Goal: Information Seeking & Learning: Find specific fact

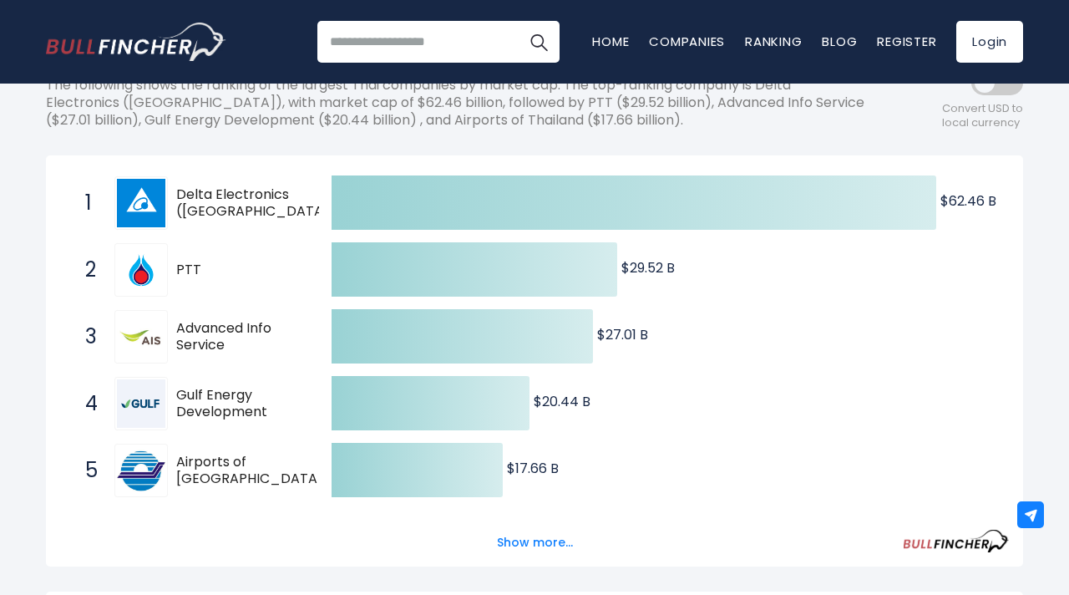
click at [203, 331] on span "Advanced Info Service" at bounding box center [239, 337] width 126 height 35
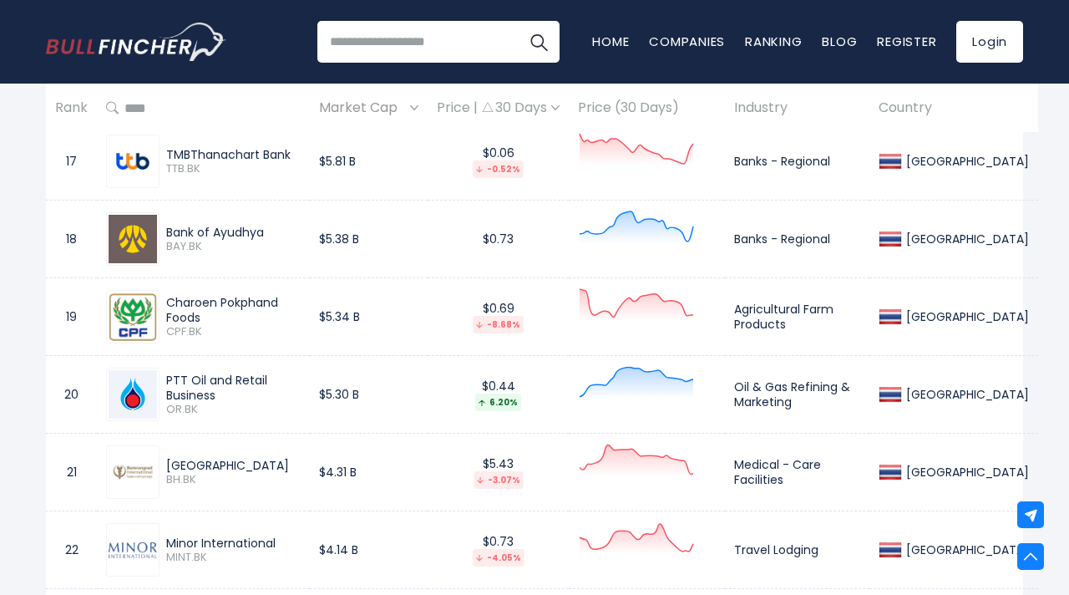
scroll to position [2128, 0]
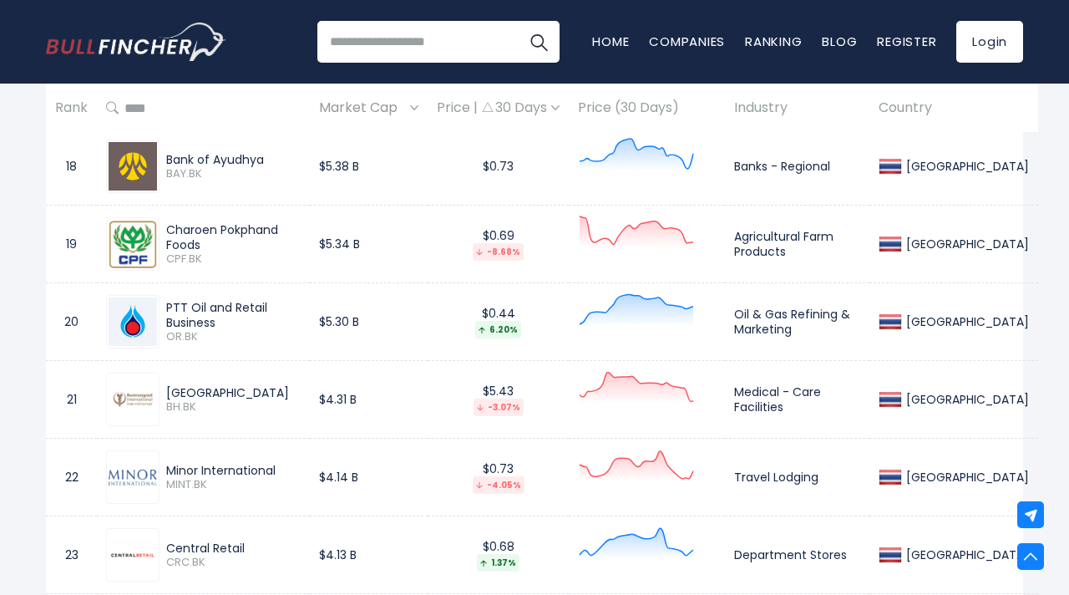
click at [279, 231] on div "Charoen Pokphand Foods" at bounding box center [233, 237] width 135 height 30
click at [134, 247] on img at bounding box center [133, 245] width 48 height 48
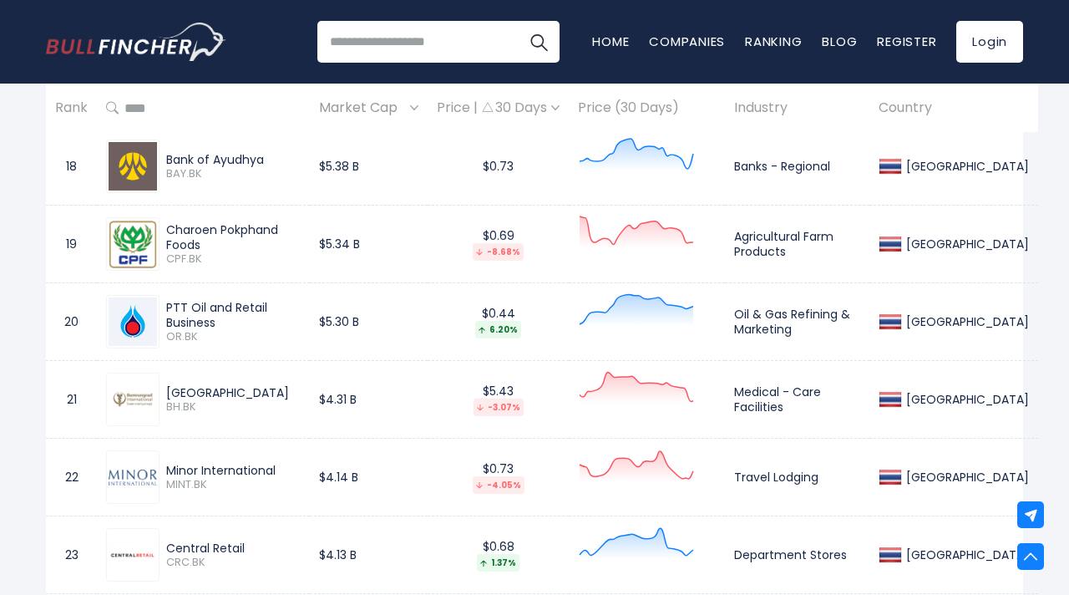
click at [134, 247] on img at bounding box center [133, 245] width 48 height 48
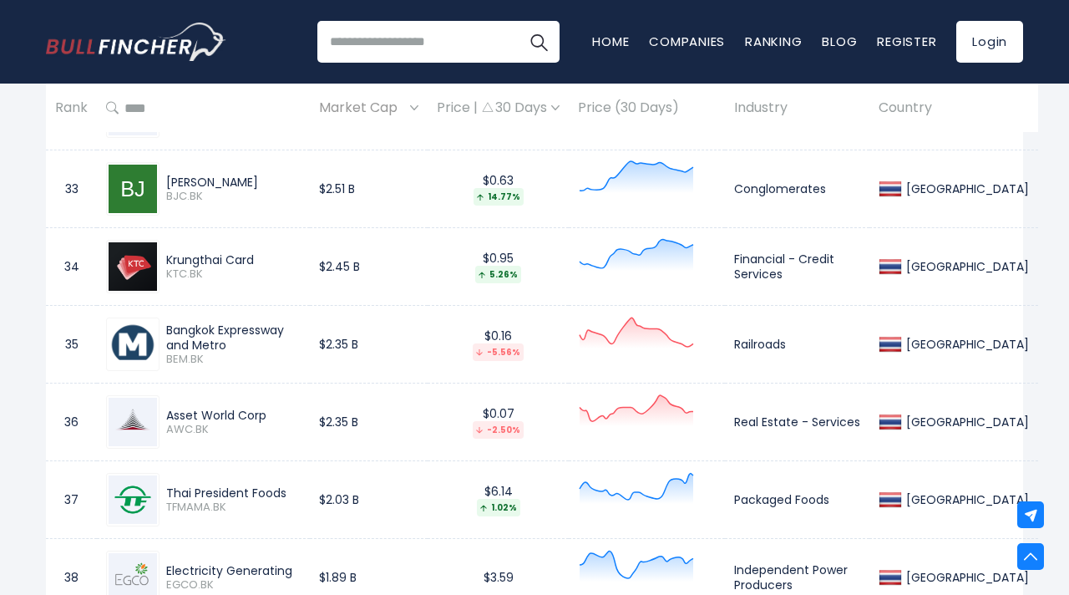
scroll to position [3289, 0]
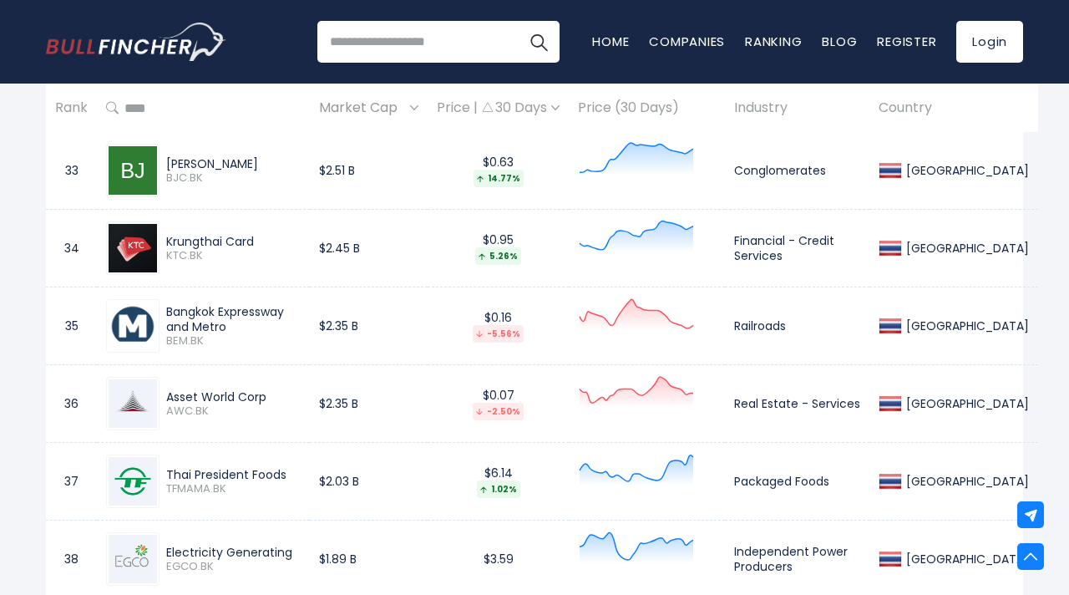
click at [128, 481] on img at bounding box center [133, 481] width 48 height 48
click at [221, 473] on div "Thai President Foods" at bounding box center [233, 474] width 135 height 15
click at [408, 40] on input "search" at bounding box center [438, 42] width 242 height 42
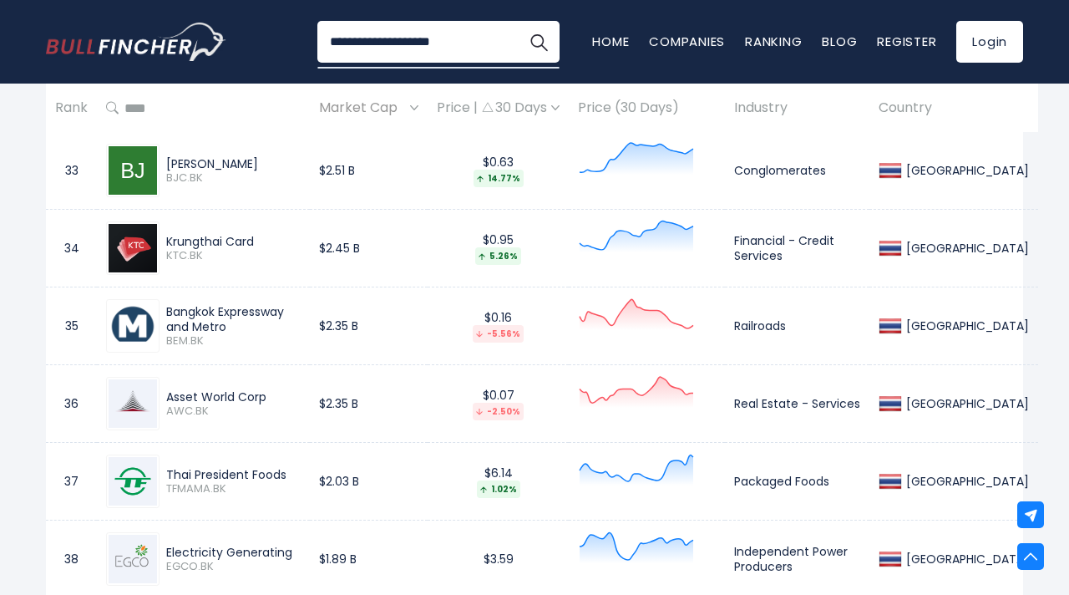
type input "**********"
click at [518, 21] on button "Search" at bounding box center [539, 42] width 42 height 42
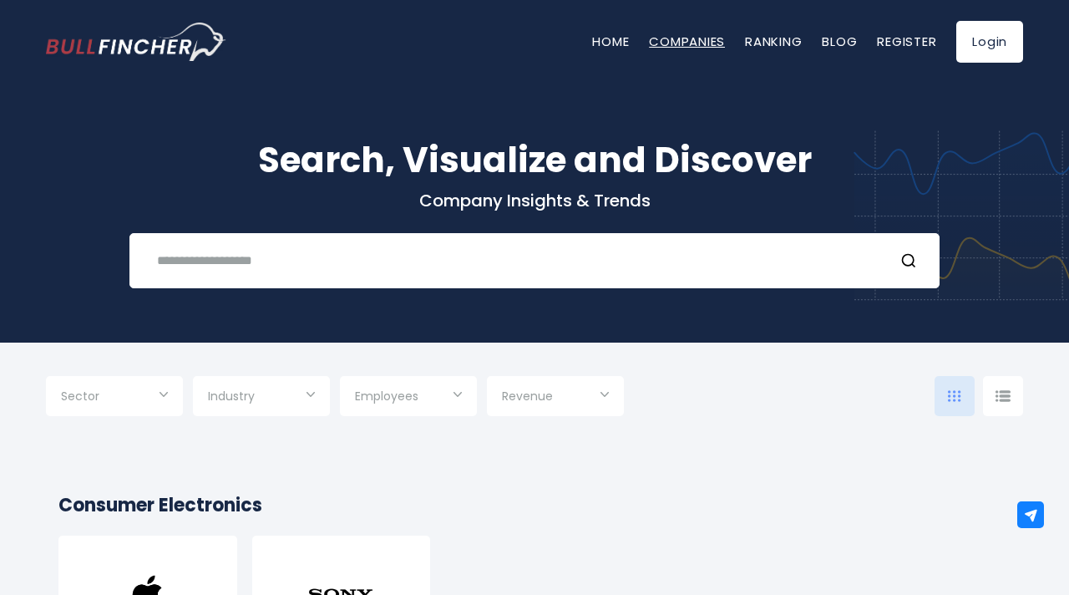
click at [701, 39] on link "Companies" at bounding box center [687, 42] width 76 height 18
click at [409, 260] on input "text" at bounding box center [514, 260] width 734 height 31
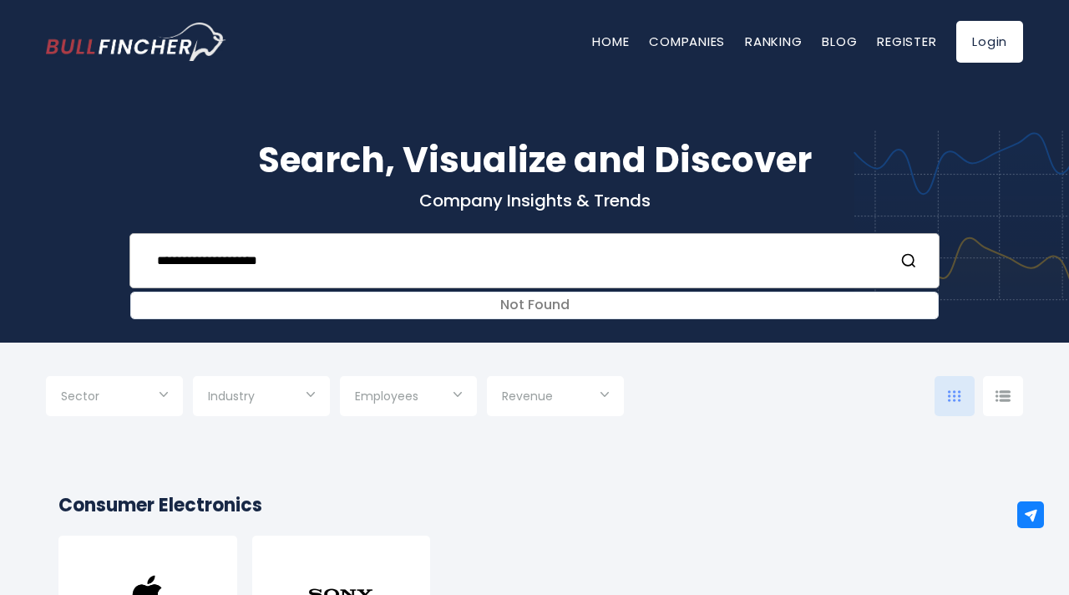
type input "**********"
